Goal: Information Seeking & Learning: Learn about a topic

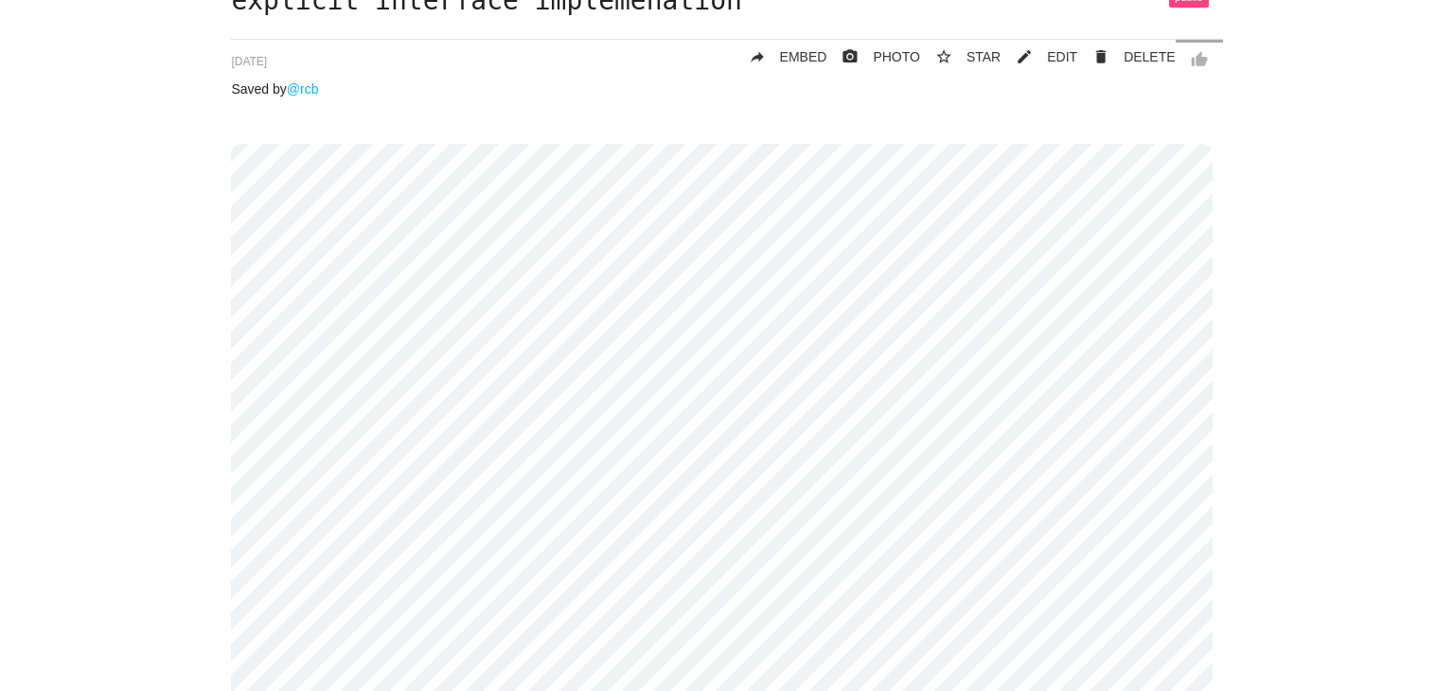
scroll to position [184, 0]
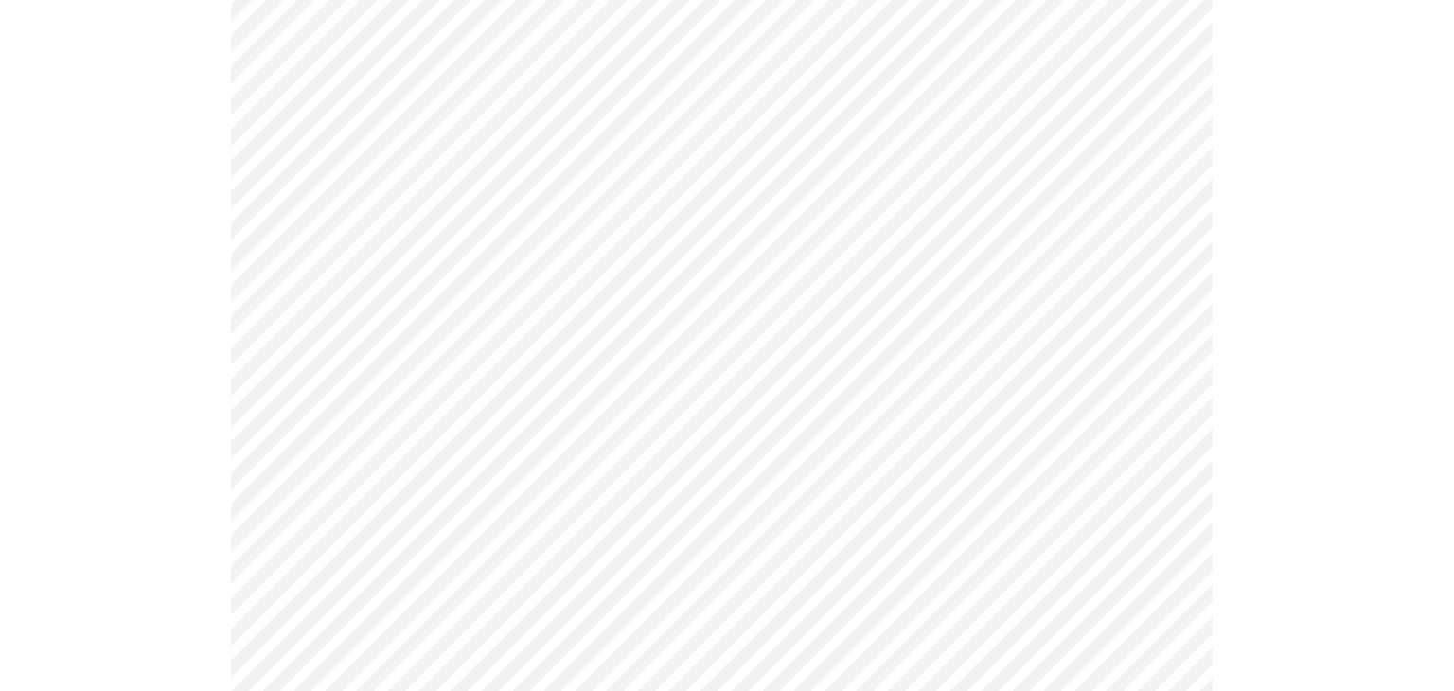
scroll to position [627, 0]
click at [1409, 458] on div "fte,pte thumb_up delete DELETE mode_edit EDIT 68eb9b9b01f46b0014bef7ae star_bor…" at bounding box center [727, 146] width 1416 height 1667
